Goal: Task Accomplishment & Management: Complete application form

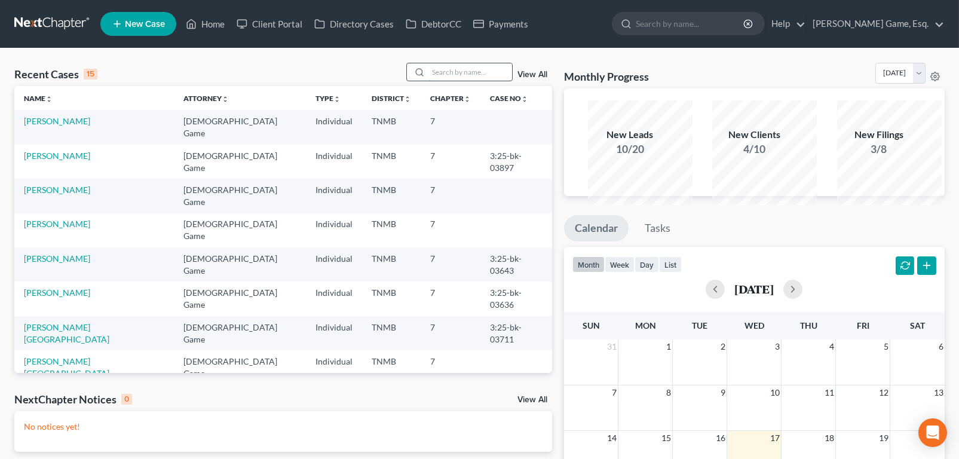
click at [429, 81] on input "search" at bounding box center [471, 71] width 84 height 17
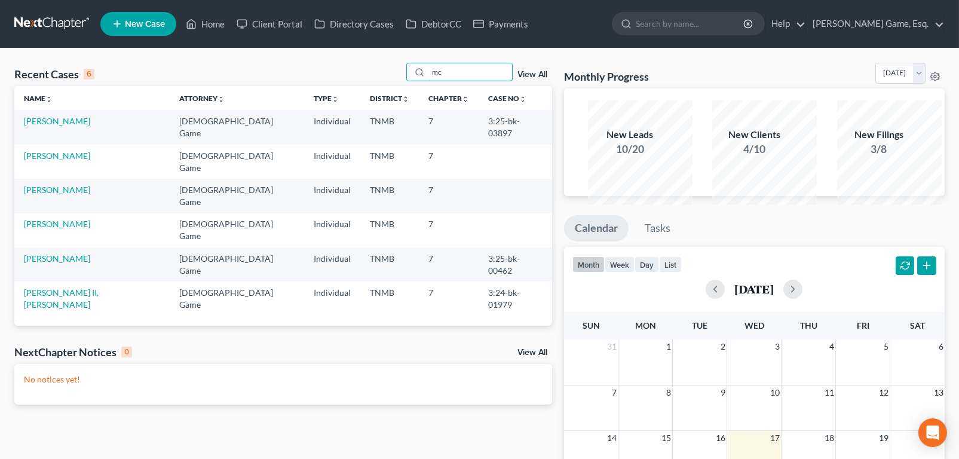
type input "m"
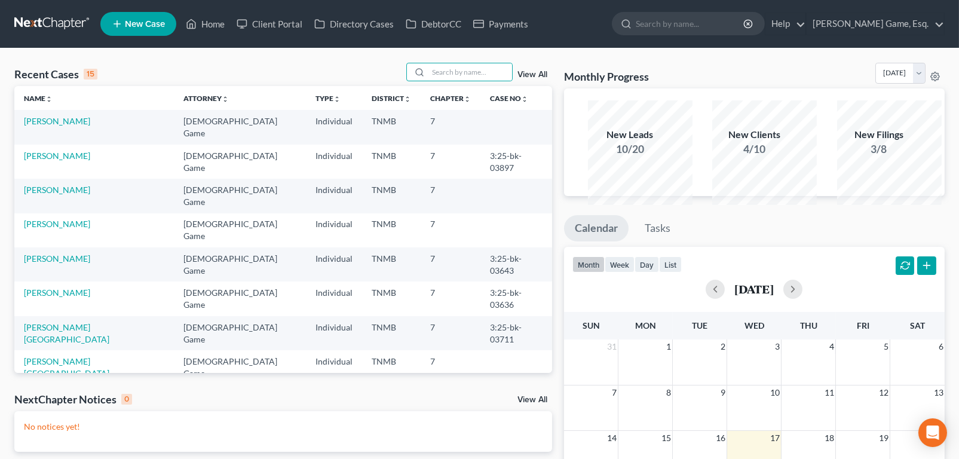
click at [158, 28] on span "New Case" at bounding box center [145, 24] width 40 height 9
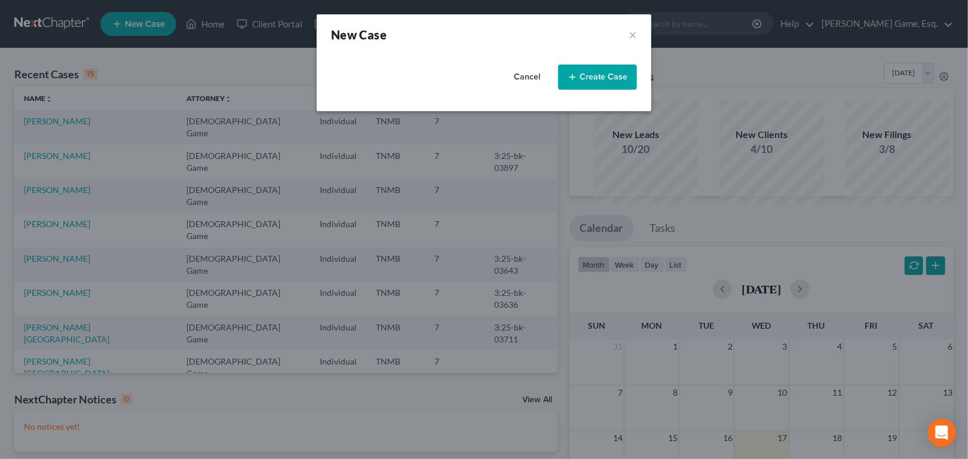
select select "75"
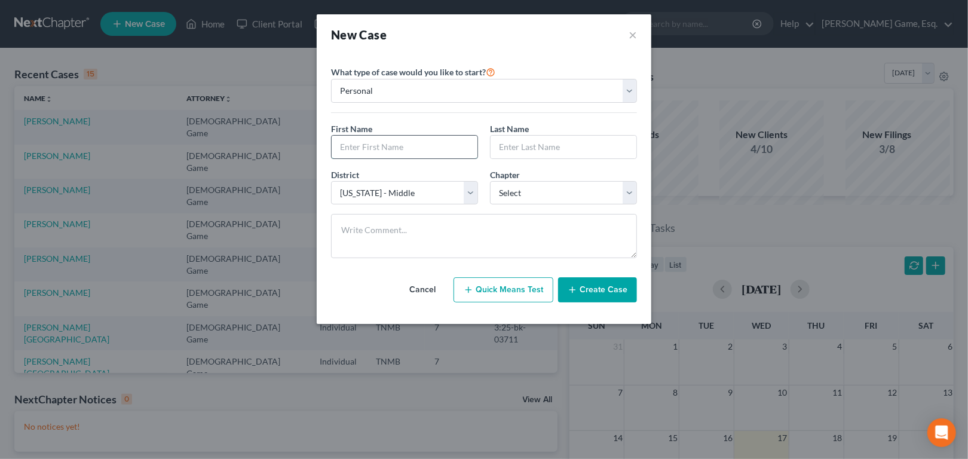
click at [332, 158] on input "text" at bounding box center [405, 147] width 146 height 23
type input "[PERSON_NAME]"
click at [637, 205] on select "Select 7 11 12 13" at bounding box center [563, 193] width 147 height 24
select select "0"
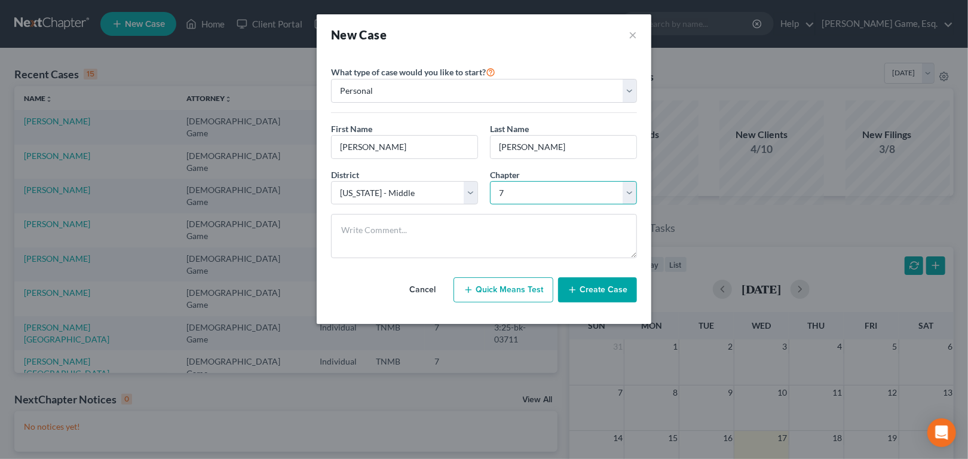
click at [490, 205] on select "Select 7 11 12 13" at bounding box center [563, 193] width 147 height 24
click at [623, 302] on button "Create Case" at bounding box center [597, 289] width 79 height 25
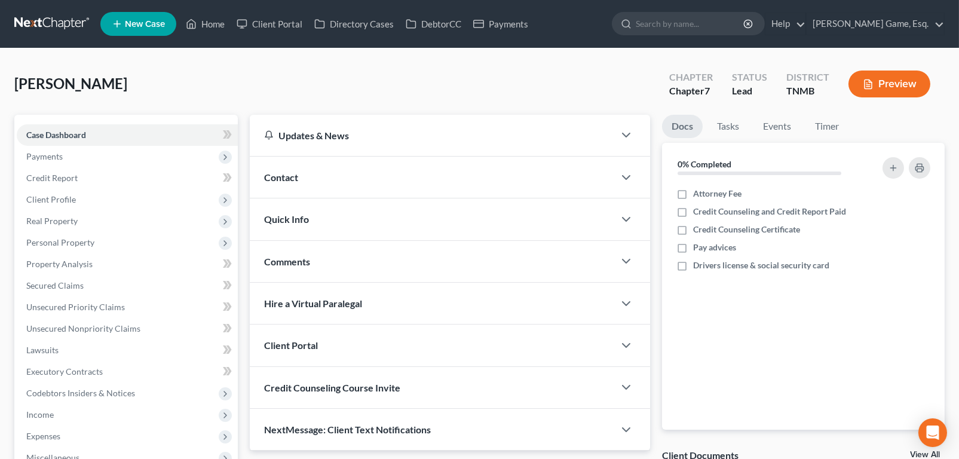
click at [332, 198] on div "Contact" at bounding box center [432, 177] width 365 height 41
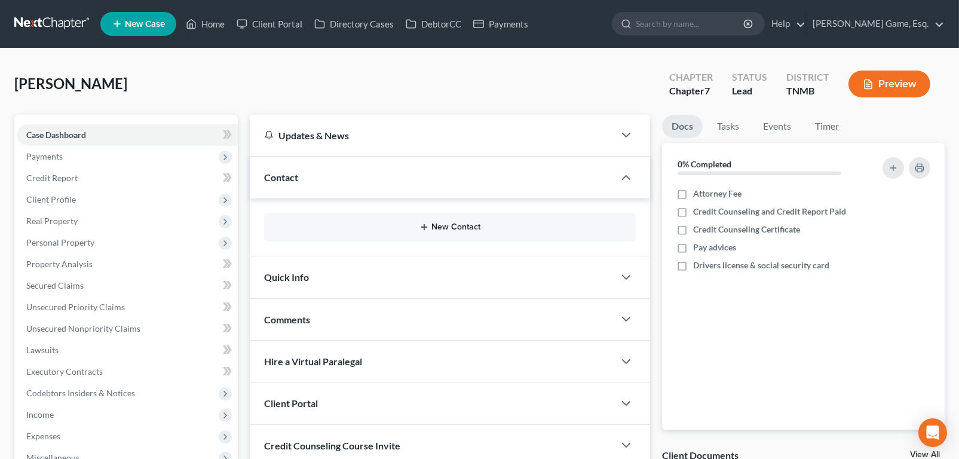
click at [445, 232] on button "New Contact" at bounding box center [450, 227] width 353 height 10
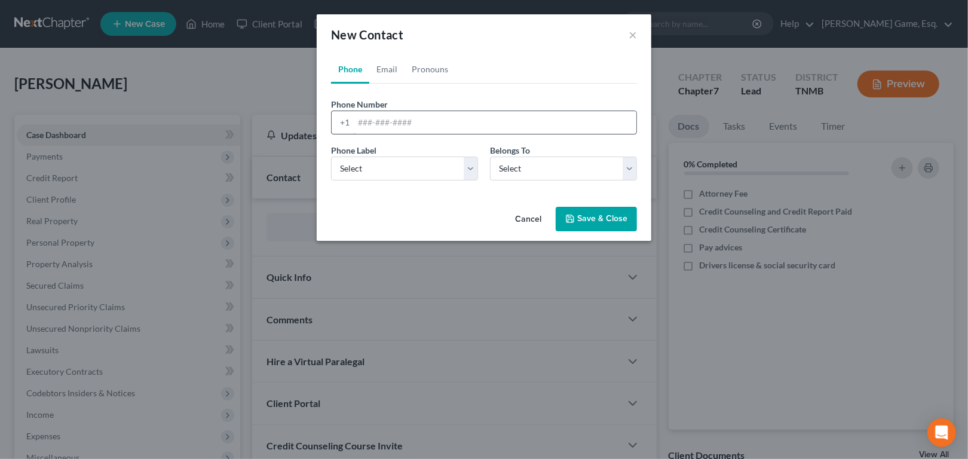
click at [354, 134] on input "tel" at bounding box center [495, 122] width 283 height 23
type input "6785883484"
click at [466, 181] on select "Select Mobile Home Work Other" at bounding box center [404, 169] width 147 height 24
select select "0"
click at [331, 181] on select "Select Mobile Home Work Other" at bounding box center [404, 169] width 147 height 24
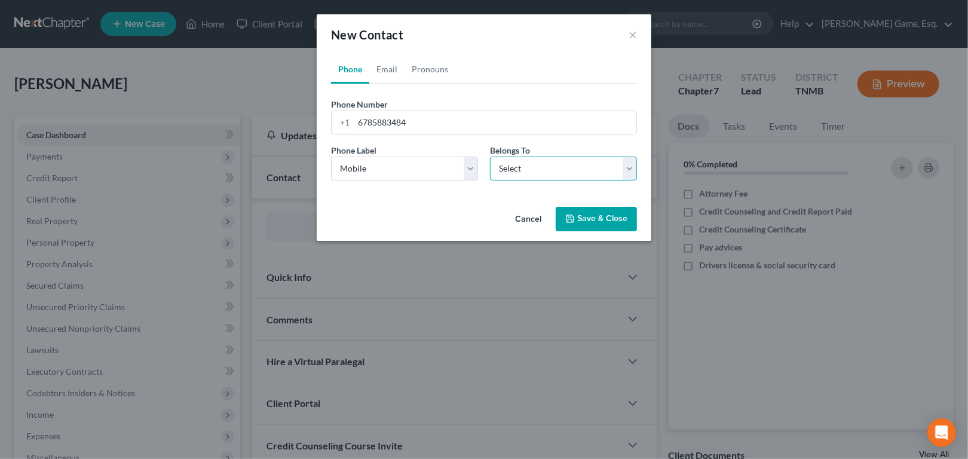
click at [637, 181] on select "Select Client Other" at bounding box center [563, 169] width 147 height 24
select select "0"
click at [490, 181] on select "Select Client Other" at bounding box center [563, 169] width 147 height 24
click at [369, 84] on link "Email" at bounding box center [386, 69] width 35 height 29
click at [354, 134] on input "email" at bounding box center [495, 122] width 283 height 23
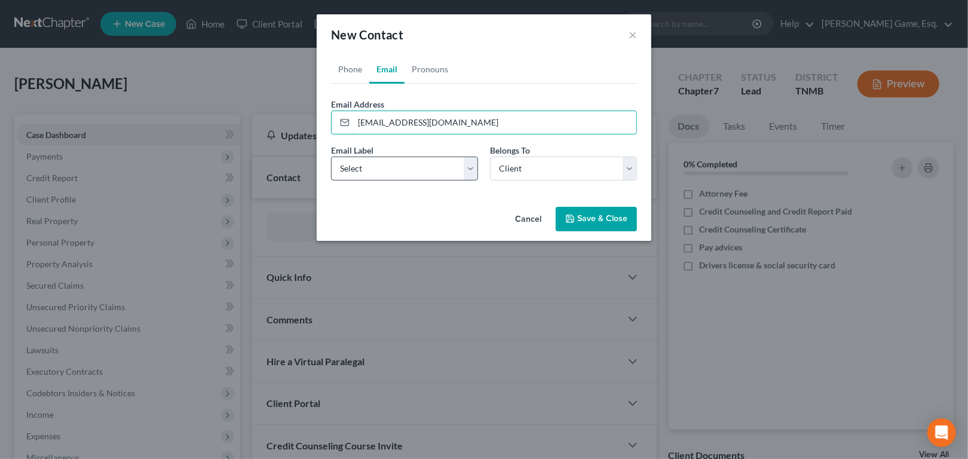
type input "[EMAIL_ADDRESS][DOMAIN_NAME]"
click at [471, 181] on select "Select Home Work Other" at bounding box center [404, 169] width 147 height 24
select select "0"
click at [331, 181] on select "Select Home Work Other" at bounding box center [404, 169] width 147 height 24
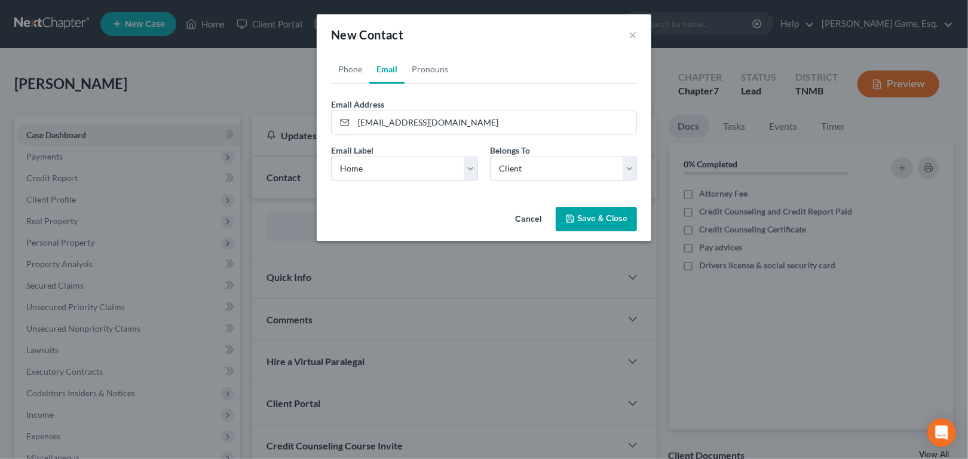
click at [625, 232] on button "Save & Close" at bounding box center [596, 219] width 81 height 25
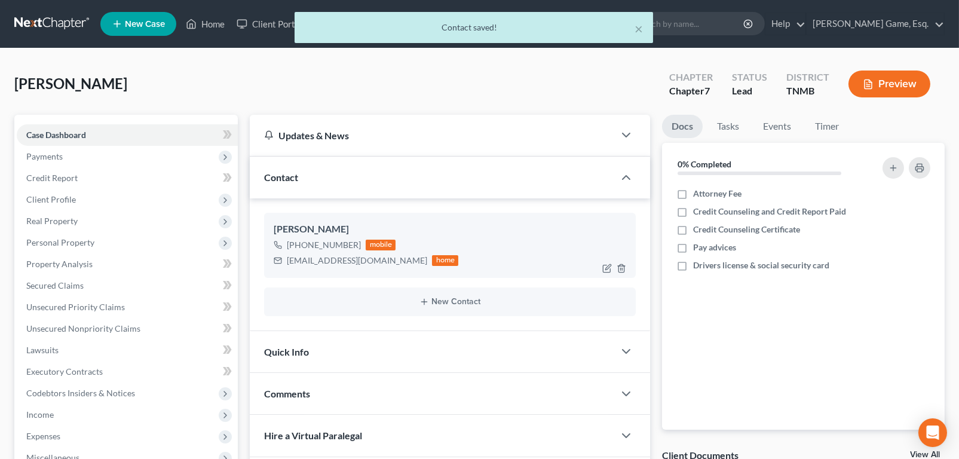
scroll to position [299, 0]
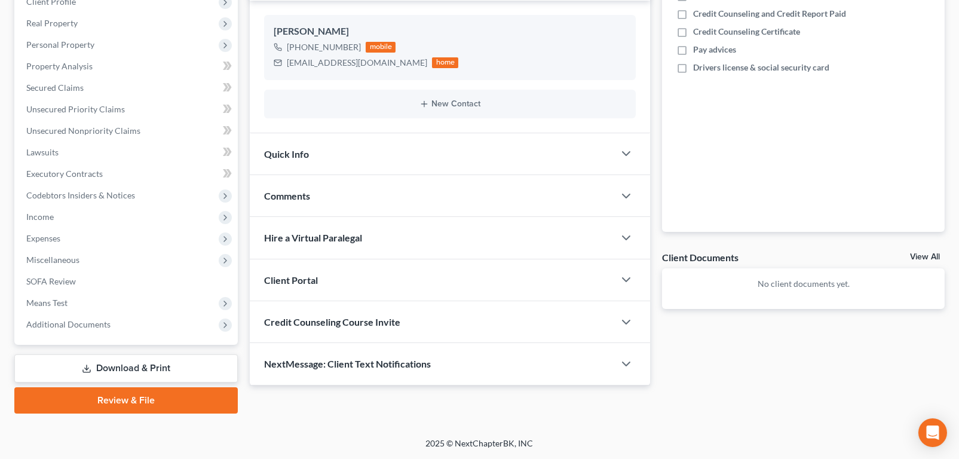
click at [346, 287] on div "Client Portal" at bounding box center [432, 279] width 365 height 41
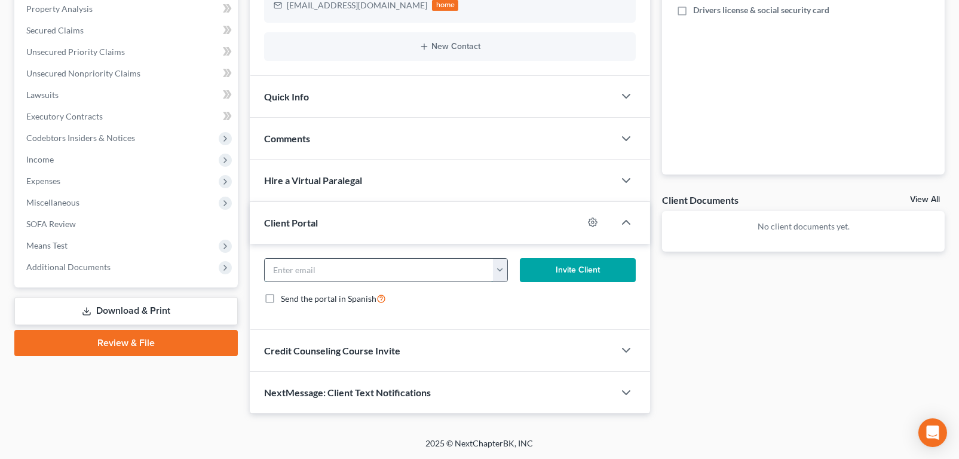
click at [342, 282] on input "email" at bounding box center [379, 270] width 228 height 23
type input "[EMAIL_ADDRESS][DOMAIN_NAME]"
click at [574, 258] on button "Invite Client" at bounding box center [578, 270] width 116 height 24
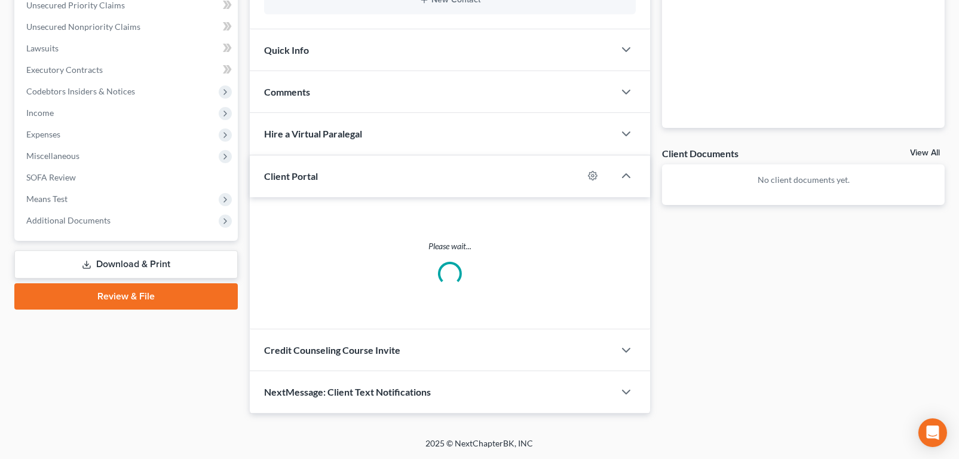
scroll to position [411, 0]
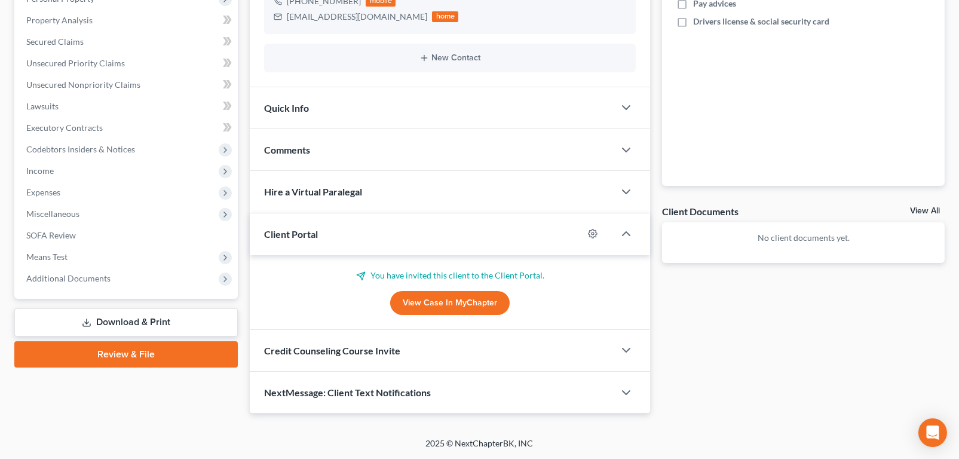
click at [333, 345] on span "Credit Counseling Course Invite" at bounding box center [332, 350] width 136 height 11
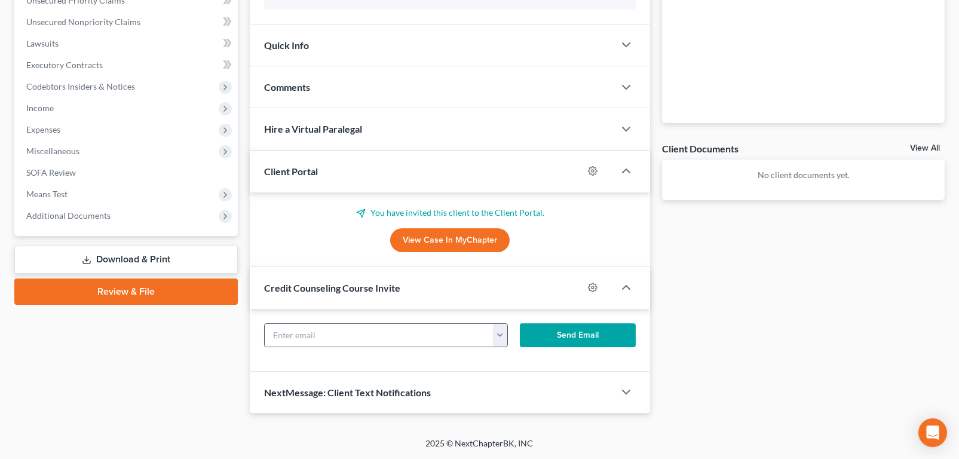
click at [496, 347] on button "button" at bounding box center [500, 335] width 14 height 23
click at [522, 377] on link "[EMAIL_ADDRESS][DOMAIN_NAME]" at bounding box center [564, 367] width 163 height 20
type input "[EMAIL_ADDRESS][DOMAIN_NAME]"
click at [582, 347] on button "Send Email" at bounding box center [578, 335] width 116 height 24
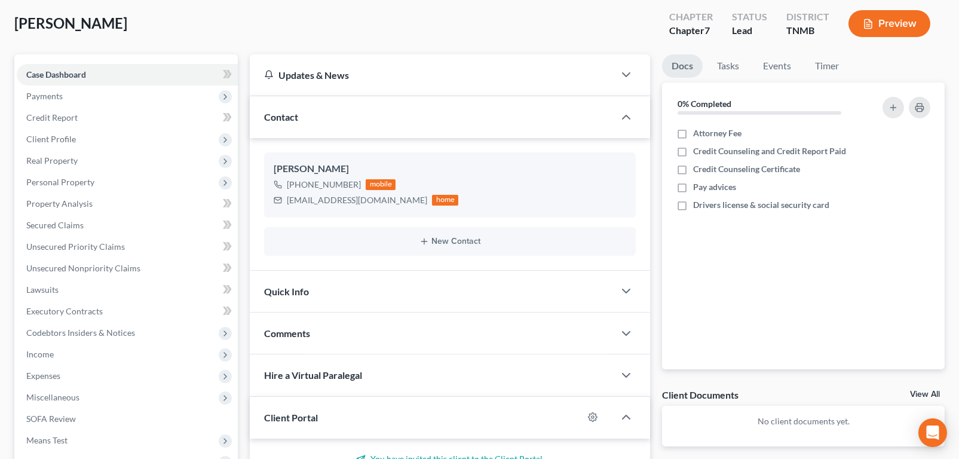
scroll to position [60, 0]
click at [693, 140] on label "Attorney Fee" at bounding box center [717, 134] width 48 height 12
click at [698, 136] on input "Attorney Fee" at bounding box center [702, 132] width 8 height 8
checkbox input "true"
click at [693, 158] on label "Credit Counseling and Credit Report Paid" at bounding box center [769, 152] width 153 height 12
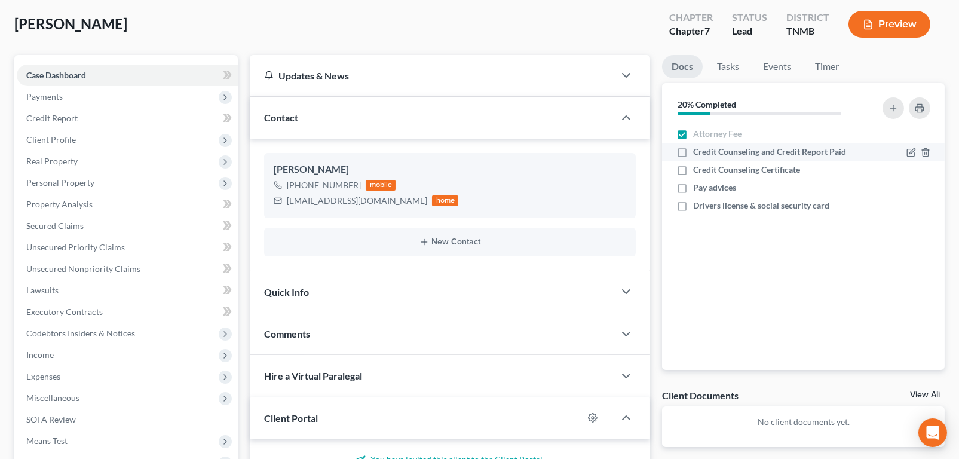
click at [698, 154] on input "Credit Counseling and Credit Report Paid" at bounding box center [702, 150] width 8 height 8
checkbox input "true"
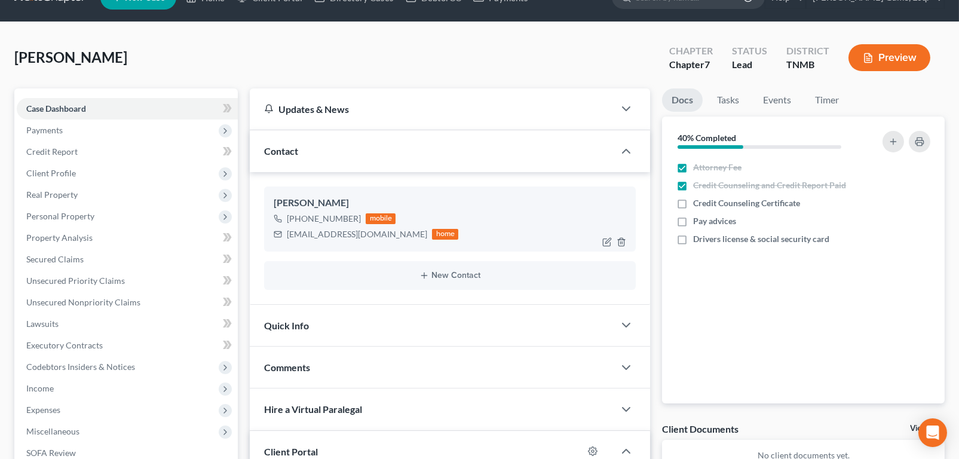
scroll to position [0, 0]
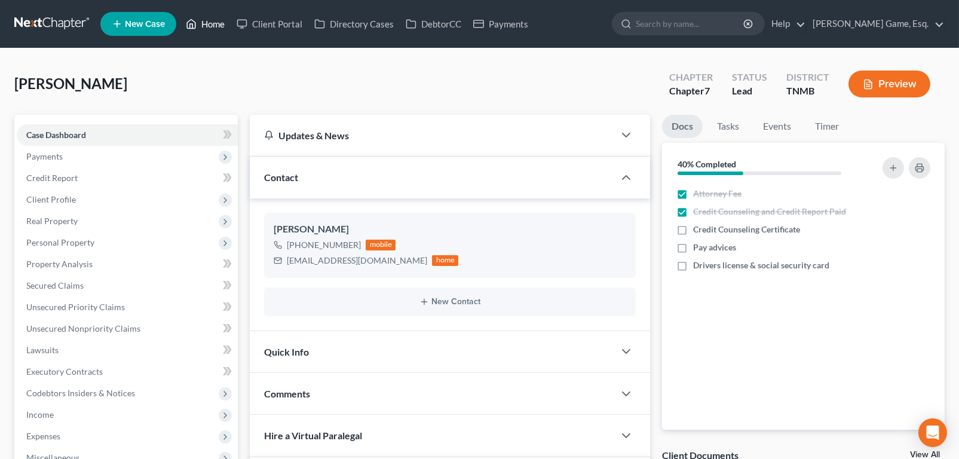
click at [231, 31] on link "Home" at bounding box center [205, 24] width 51 height 22
